Goal: Information Seeking & Learning: Stay updated

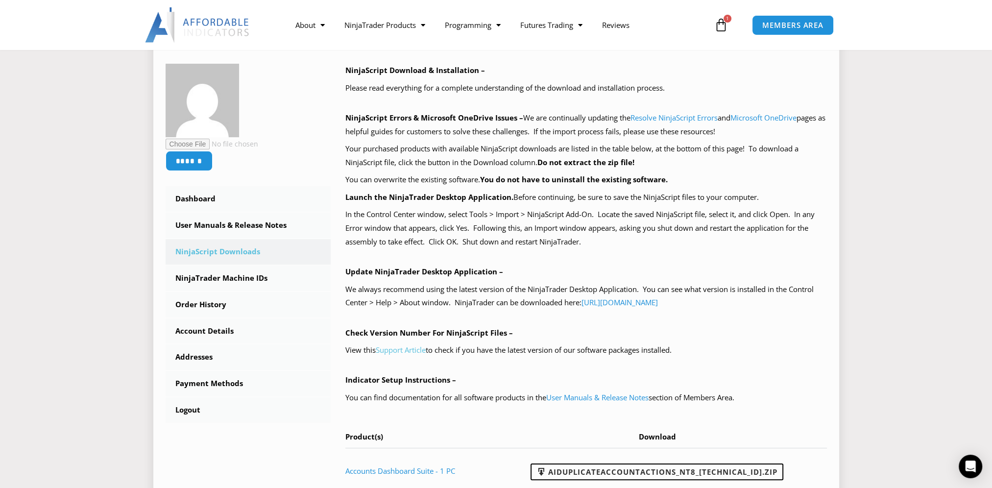
scroll to position [98, 0]
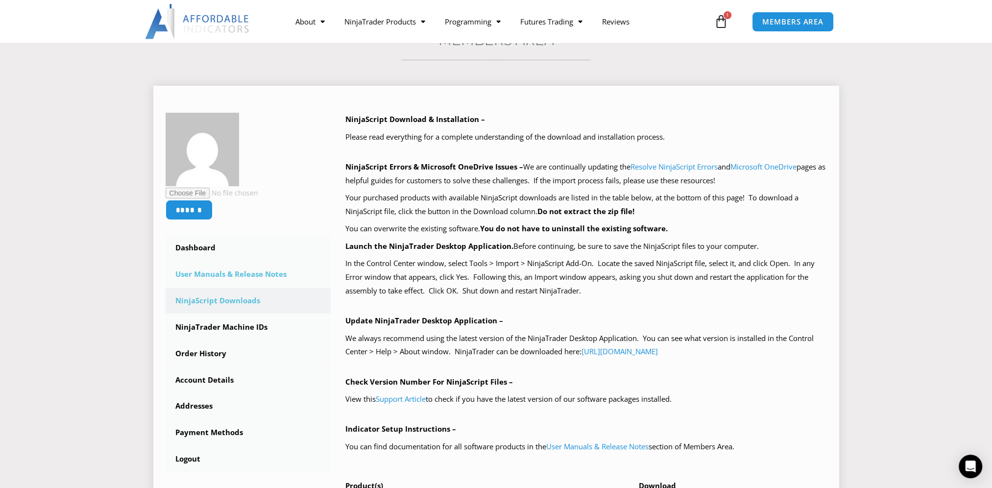
click at [250, 278] on link "User Manuals & Release Notes" at bounding box center [249, 274] width 166 height 25
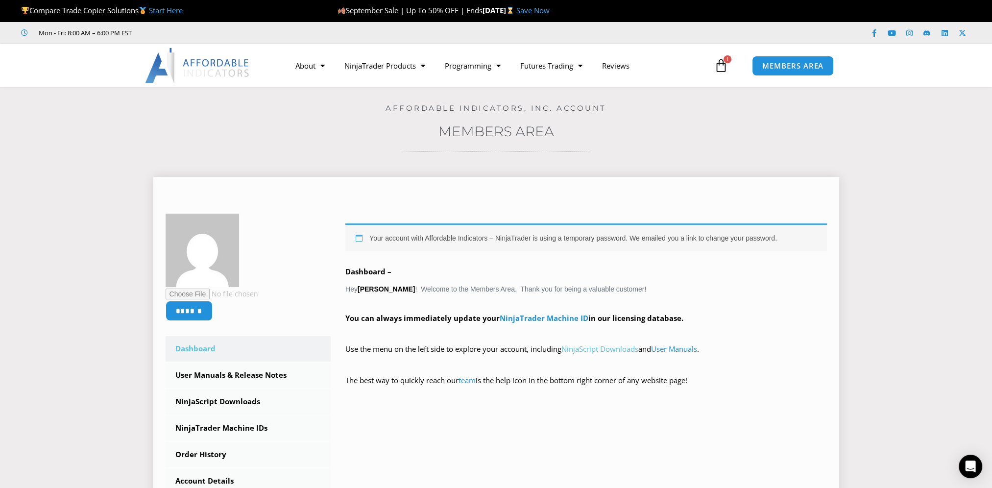
click at [627, 349] on link "NinjaScript Downloads" at bounding box center [599, 349] width 77 height 10
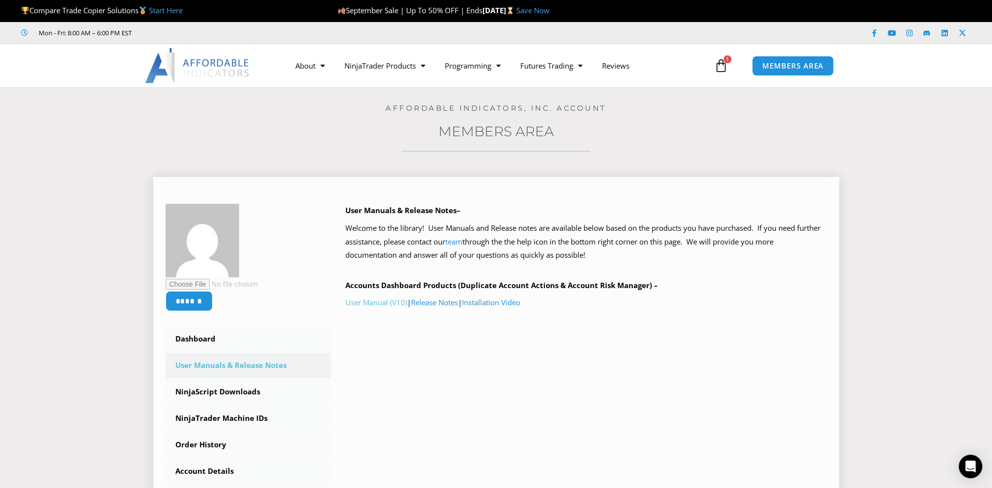
click at [395, 305] on link "User Manual (V10)" at bounding box center [376, 302] width 62 height 10
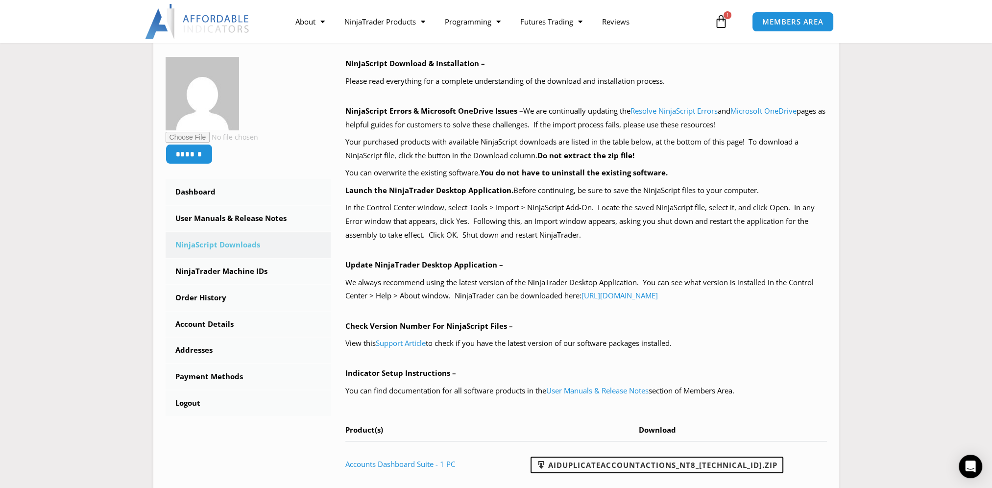
scroll to position [98, 0]
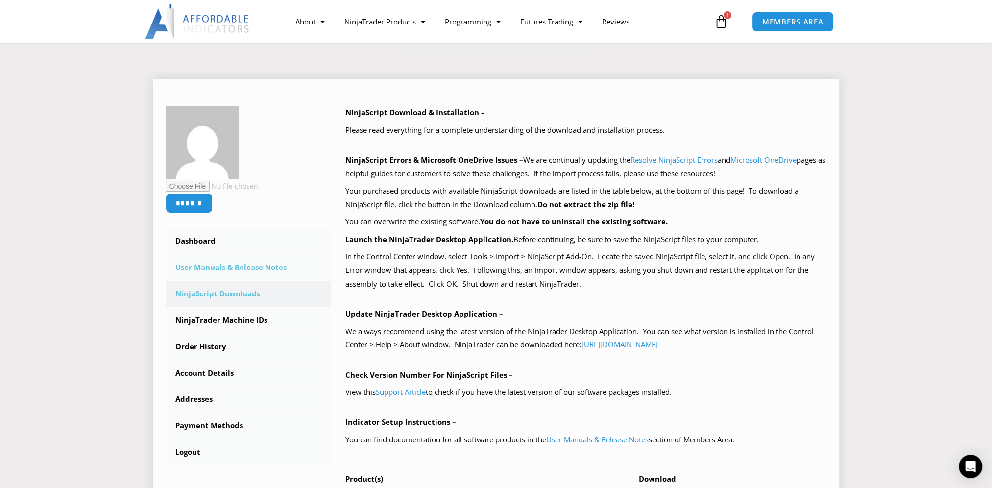
click at [233, 270] on link "User Manuals & Release Notes" at bounding box center [249, 267] width 166 height 25
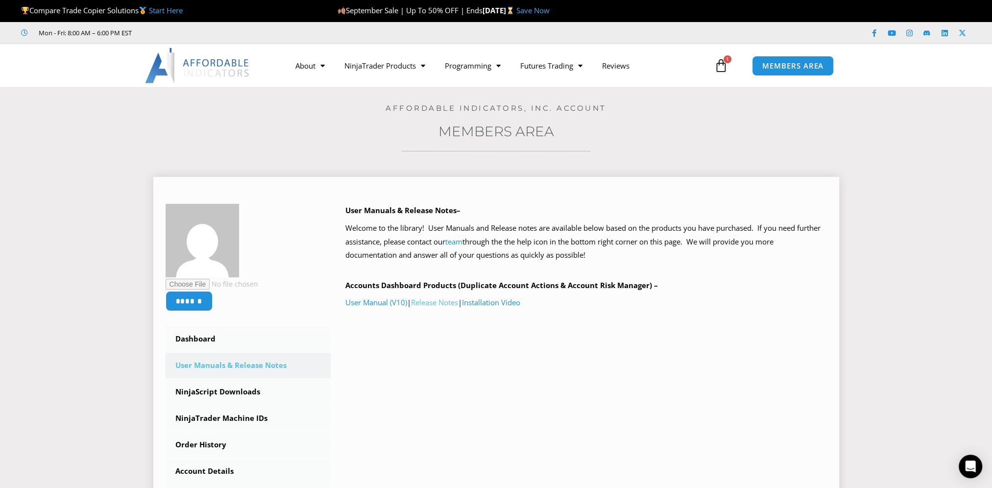
click at [432, 299] on link "Release Notes" at bounding box center [434, 302] width 47 height 10
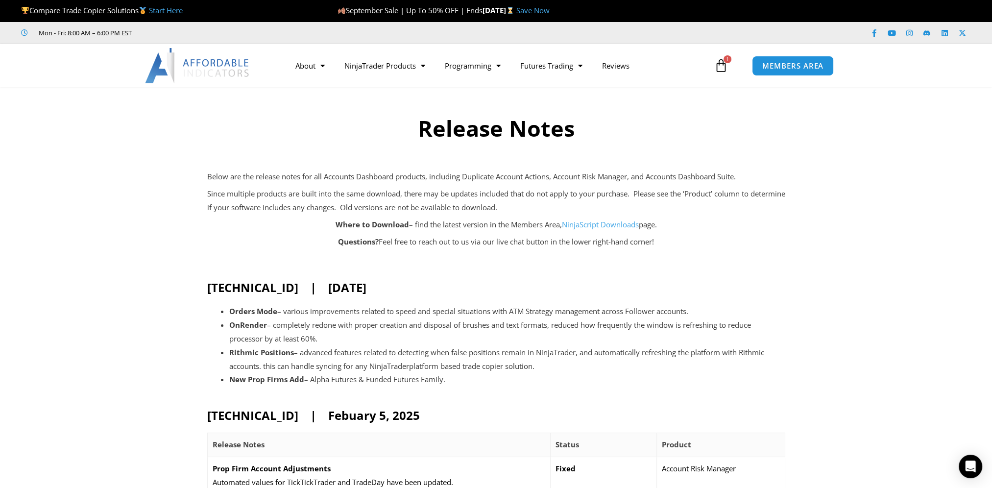
drag, startPoint x: 415, startPoint y: 286, endPoint x: 198, endPoint y: 288, distance: 217.5
